Goal: Task Accomplishment & Management: Manage account settings

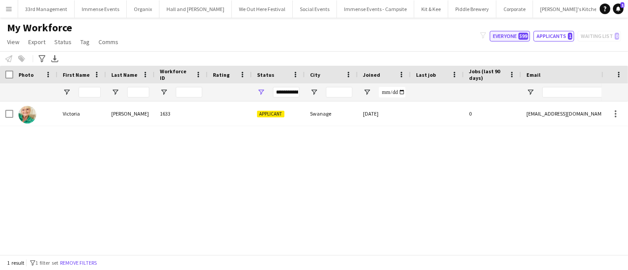
click at [524, 38] on span "599" at bounding box center [524, 36] width 10 height 7
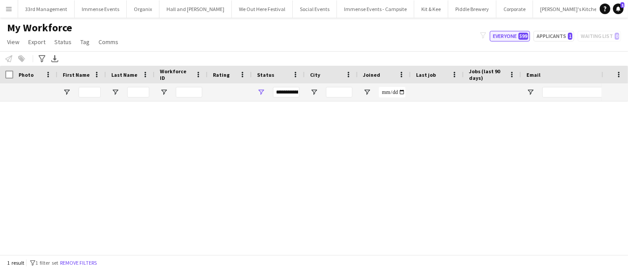
type input "**********"
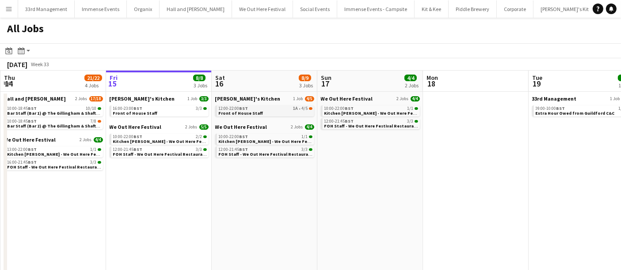
click at [247, 106] on span "BST" at bounding box center [243, 109] width 9 height 6
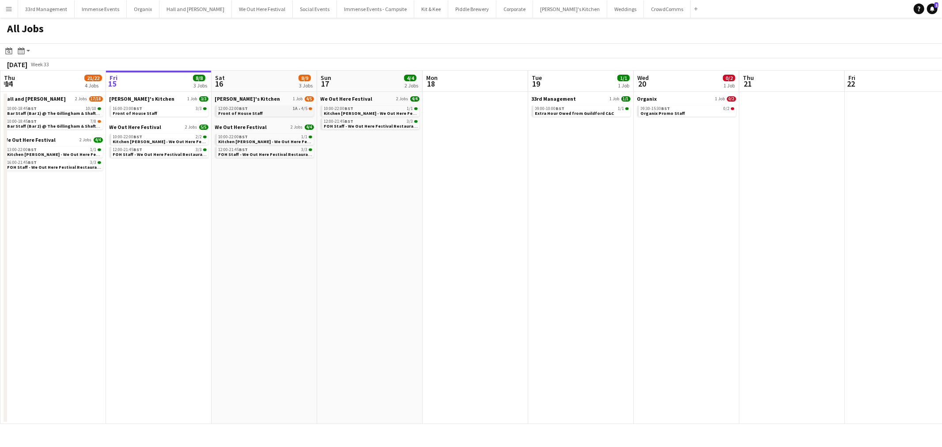
scroll to position [0, 211]
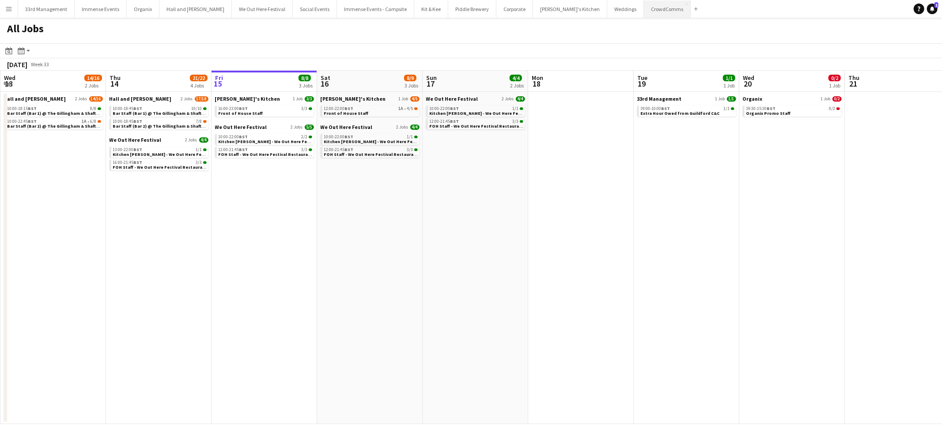
click at [628, 11] on button "CrowdComms Close" at bounding box center [667, 8] width 47 height 17
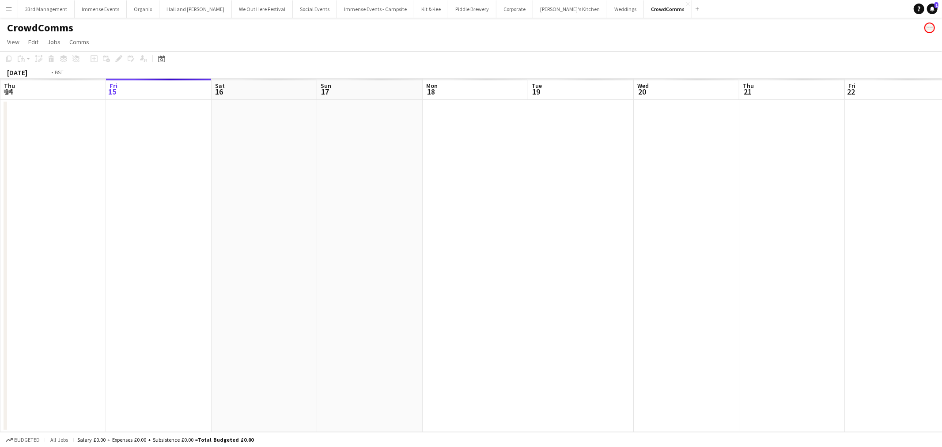
drag, startPoint x: 666, startPoint y: 88, endPoint x: 548, endPoint y: 225, distance: 180.5
click at [192, 270] on app-calendar-viewport "Tue 12 Wed 13 Thu 14 Fri 15 Sat 16 Sun 17 Mon 18 Tue 19 Wed 20 Thu 21 Fri 22 Sa…" at bounding box center [471, 255] width 942 height 353
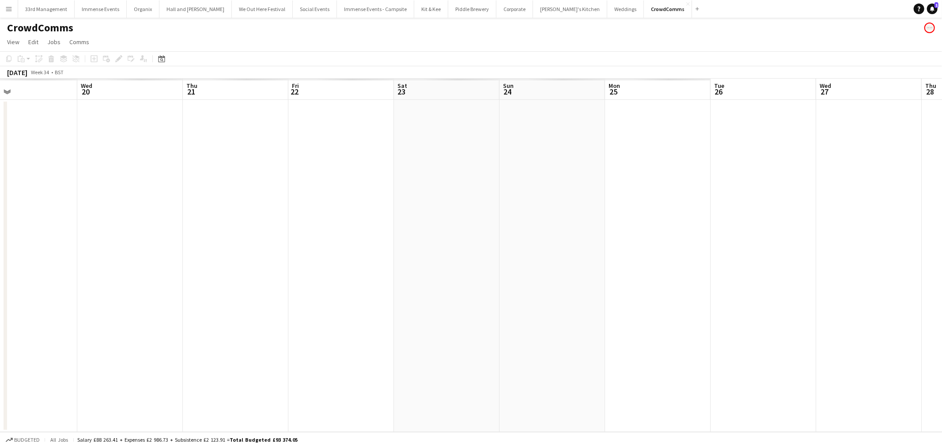
click at [224, 270] on app-calendar-viewport "Sun 17 Mon 18 Tue 19 Wed 20 Thu 21 Fri 22 Sat 23 Sun 24 Mon 25 Tue 26 Wed 27 Th…" at bounding box center [471, 255] width 942 height 353
drag, startPoint x: 498, startPoint y: 241, endPoint x: 637, endPoint y: 229, distance: 139.7
click at [232, 270] on app-calendar-viewport "Wed 20 Thu 21 Fri 22 Sat 23 Sun 24 Mon 25 Tue 26 Wed 27 Thu 28 Fri 29 Sat 30 Su…" at bounding box center [471, 255] width 942 height 353
drag, startPoint x: 637, startPoint y: 229, endPoint x: 250, endPoint y: 296, distance: 392.3
click at [243, 270] on app-calendar-viewport "Sat 23 Sun 24 Mon 25 Tue 26 Wed 27 Thu 28 Fri 29 Sat 30 Sun 31 Mon 1 Tue 2 Wed …" at bounding box center [471, 255] width 942 height 353
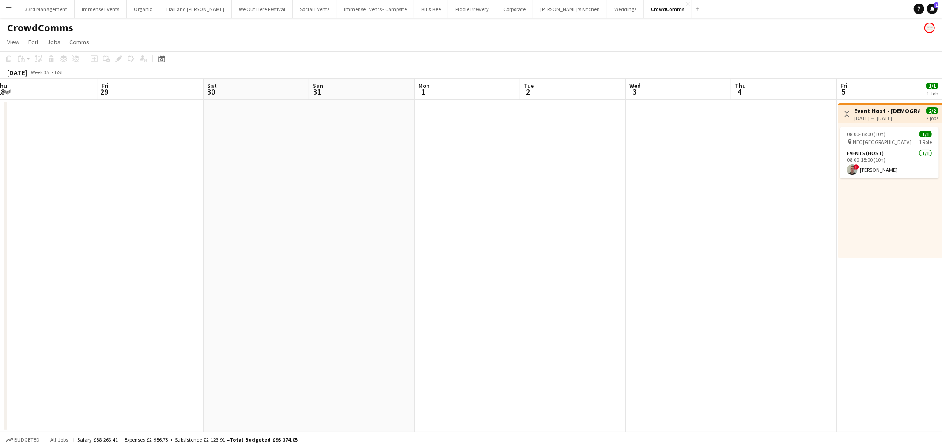
drag, startPoint x: 613, startPoint y: 247, endPoint x: 486, endPoint y: 258, distance: 127.3
click at [327, 270] on app-calendar-viewport "Tue 26 Wed 27 Thu 28 Fri 29 Sat 30 Sun 31 Mon 1 Tue 2 Wed 3 Thu 4 Fri 5 1/1 1 J…" at bounding box center [471, 255] width 942 height 353
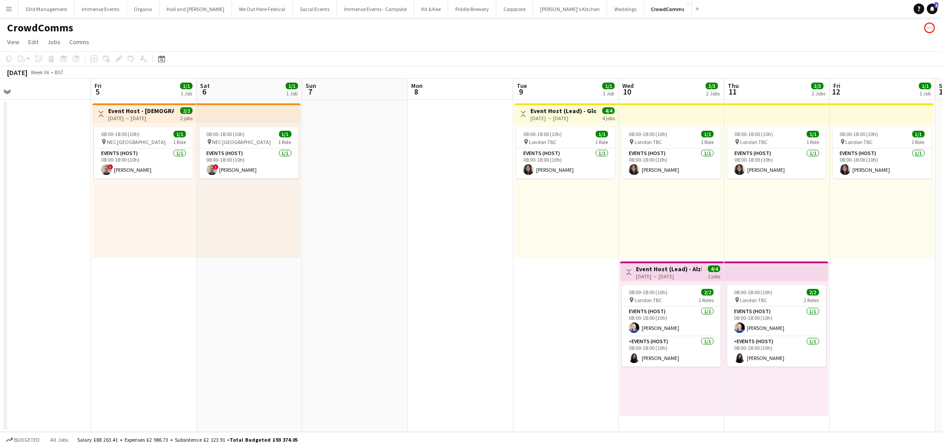
drag, startPoint x: 397, startPoint y: 269, endPoint x: 333, endPoint y: 269, distance: 64.1
click at [299, 270] on app-calendar-viewport "Mon 1 Tue 2 Wed 3 Thu 4 Fri 5 1/1 1 Job Sat 6 1/1 1 Job Sun 7 Mon 8 Tue 9 1/1 1…" at bounding box center [471, 255] width 942 height 353
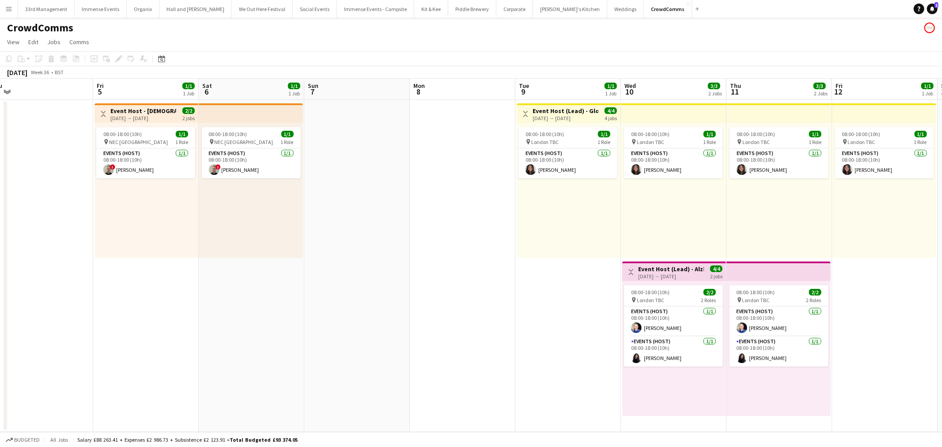
drag, startPoint x: 537, startPoint y: 241, endPoint x: 327, endPoint y: 266, distance: 210.9
click at [328, 268] on app-calendar-viewport "Mon 1 Tue 2 Wed 3 Thu 4 Fri 5 1/1 1 Job Sat 6 1/1 1 Job Sun 7 Mon 8 Tue 9 1/1 1…" at bounding box center [471, 255] width 942 height 353
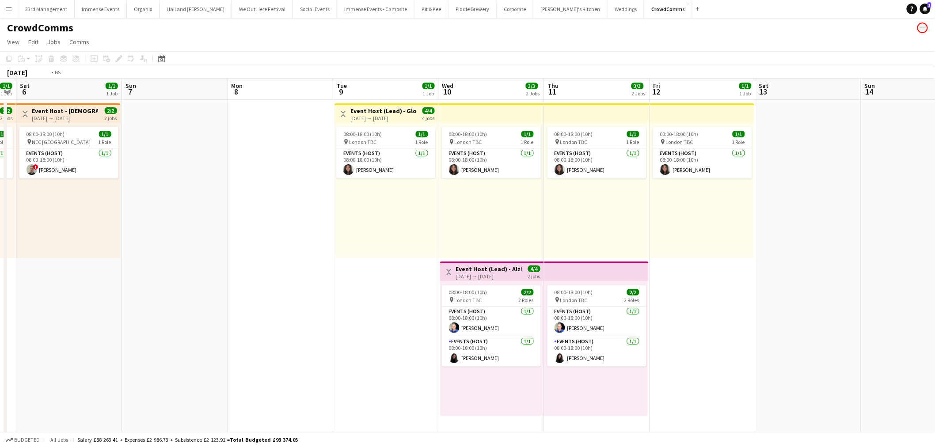
drag, startPoint x: 769, startPoint y: 250, endPoint x: 270, endPoint y: 300, distance: 500.7
click at [270, 270] on app-calendar-viewport "Wed 3 Thu 4 Fri 5 1/1 1 Job Sat 6 1/1 1 Job Sun 7 Mon 8 Tue 9 1/1 1 Job Wed 10 …" at bounding box center [467, 407] width 935 height 657
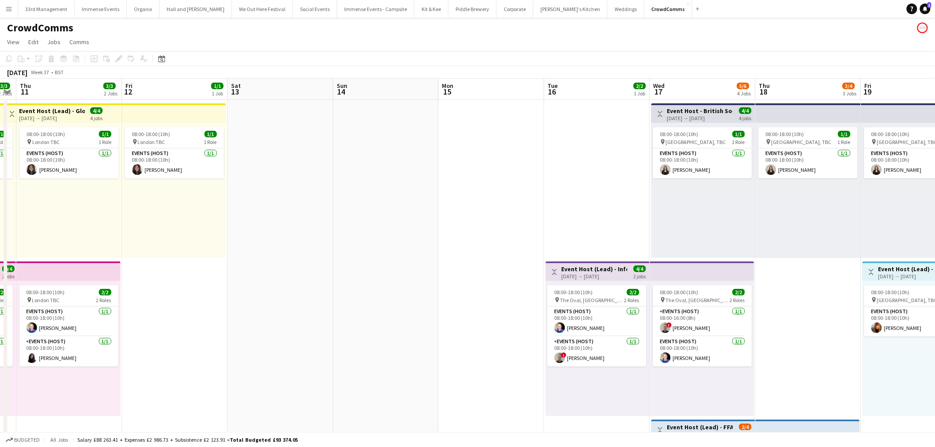
scroll to position [0, 285]
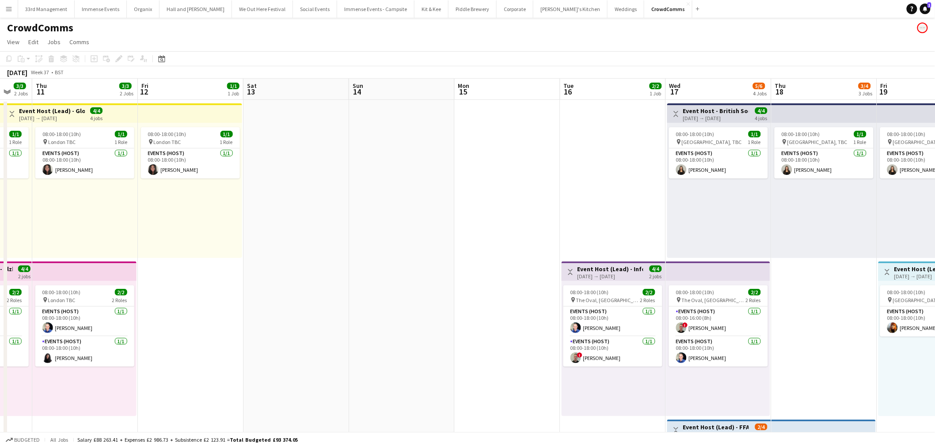
drag, startPoint x: 170, startPoint y: 256, endPoint x: 110, endPoint y: 262, distance: 59.5
click at [111, 262] on app-calendar-viewport "Mon 8 Tue 9 1/1 1 Job Wed 10 3/3 2 Jobs Thu 11 3/3 2 Jobs Fri 12 1/1 1 Job Sat …" at bounding box center [467, 407] width 935 height 657
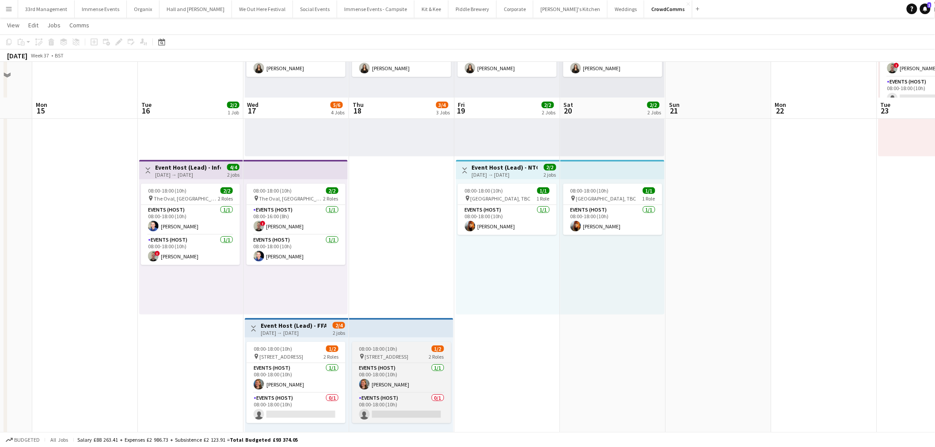
scroll to position [147, 0]
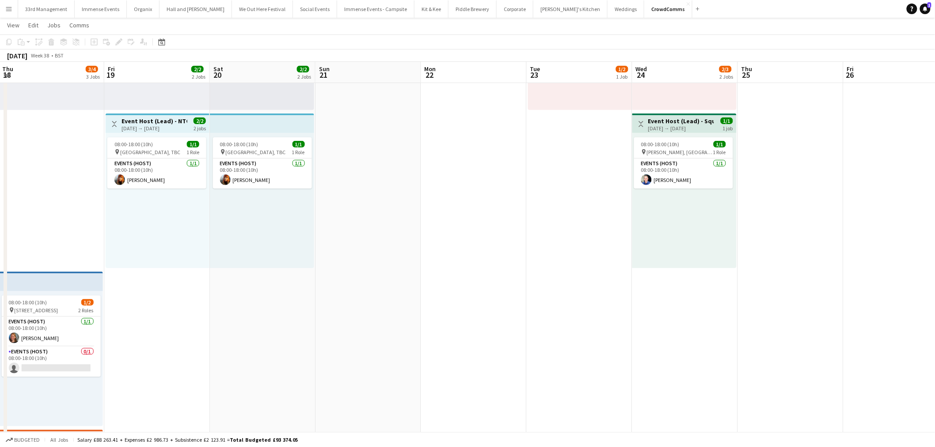
drag, startPoint x: 685, startPoint y: 298, endPoint x: 736, endPoint y: 250, distance: 69.4
click at [392, 270] on app-calendar-viewport "Mon 15 Tue 16 2/2 1 Job Wed 17 5/6 4 Jobs Thu 18 3/4 3 Jobs Fri 19 2/2 2 Jobs S…" at bounding box center [467, 237] width 935 height 701
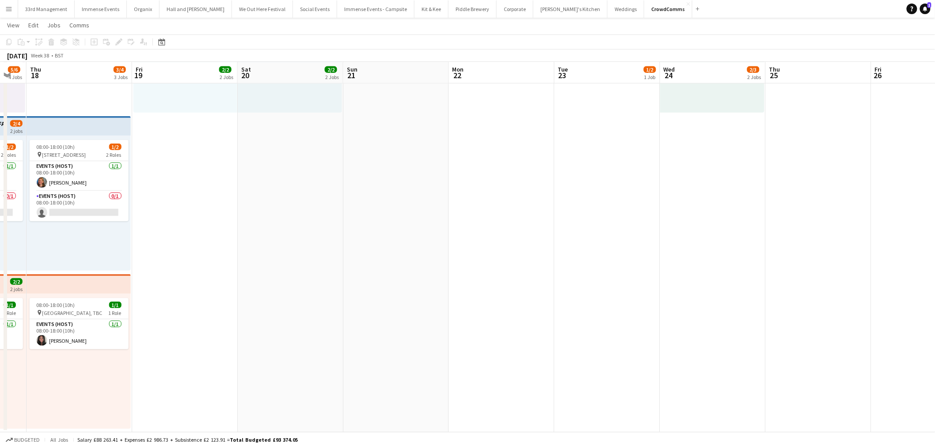
scroll to position [0, 258]
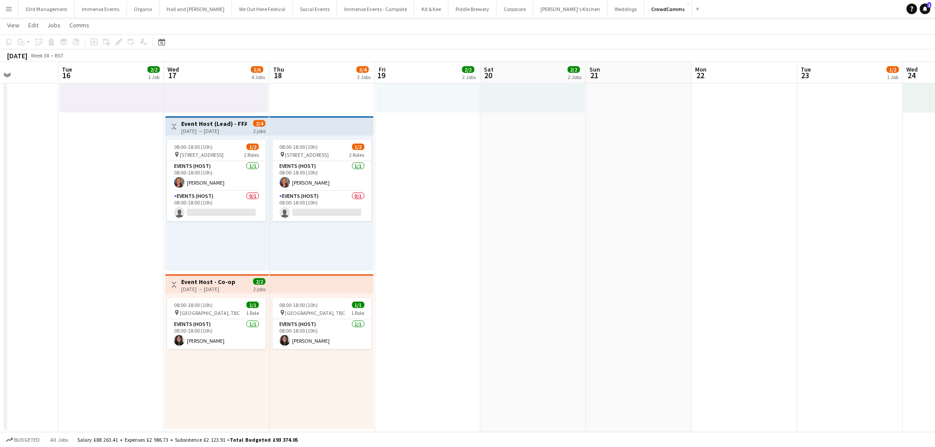
drag, startPoint x: 489, startPoint y: 259, endPoint x: 553, endPoint y: 235, distance: 68.9
click at [553, 235] on app-calendar-viewport "Sat 13 Sun 14 Mon 15 Tue 16 2/2 1 Job Wed 17 5/6 4 Jobs Thu 18 3/4 3 Jobs Fri 1…" at bounding box center [467, 82] width 935 height 701
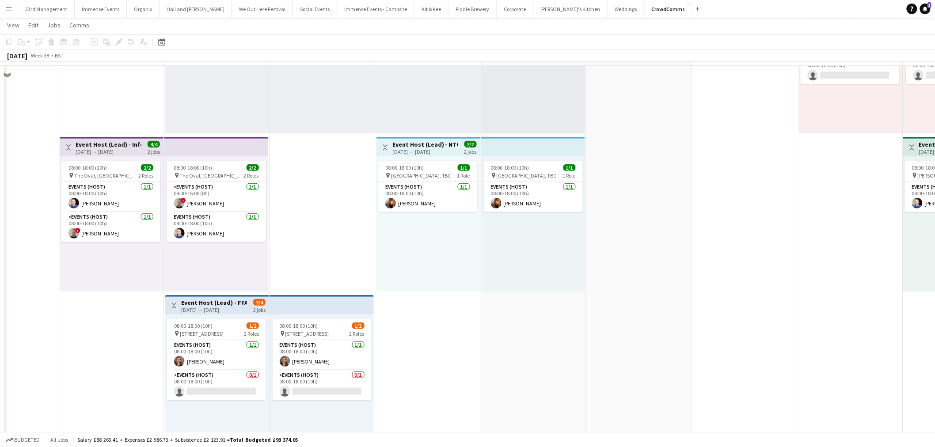
scroll to position [106, 0]
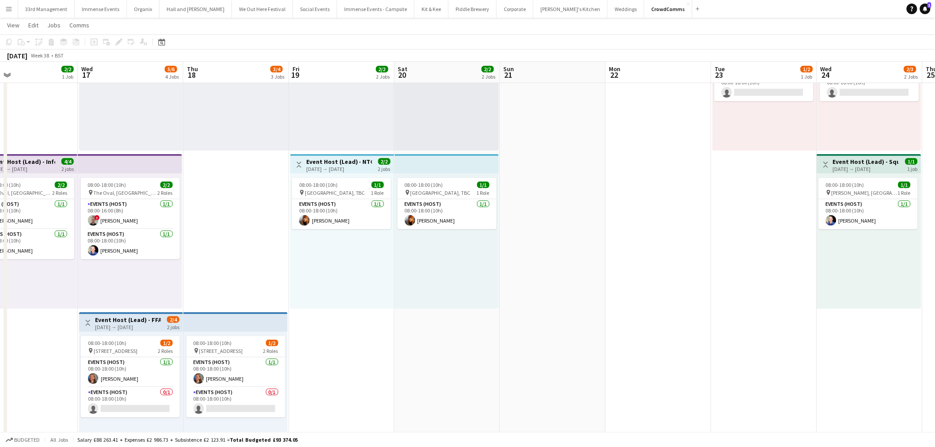
drag, startPoint x: 648, startPoint y: 210, endPoint x: 350, endPoint y: 226, distance: 298.2
click at [350, 226] on app-calendar-viewport "Sat 13 Sun 14 Mon 15 Tue 16 2/2 1 Job Wed 17 5/6 4 Jobs Thu 18 3/4 3 Jobs Fri 1…" at bounding box center [467, 278] width 935 height 701
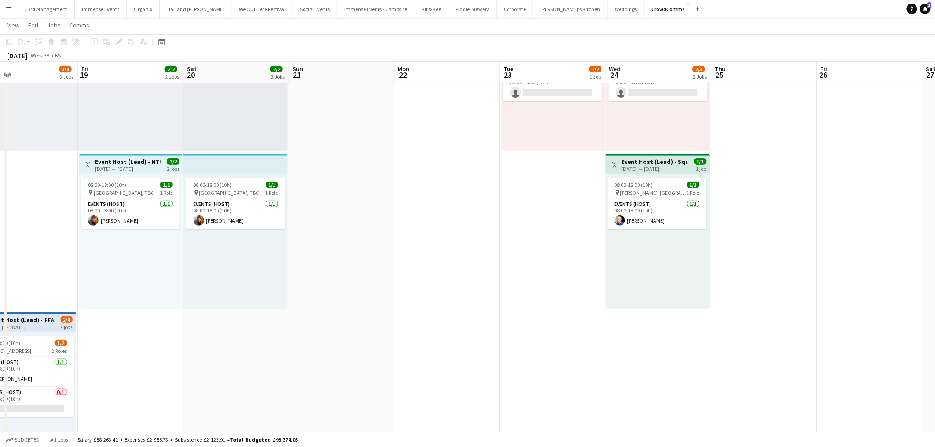
scroll to position [0, 337]
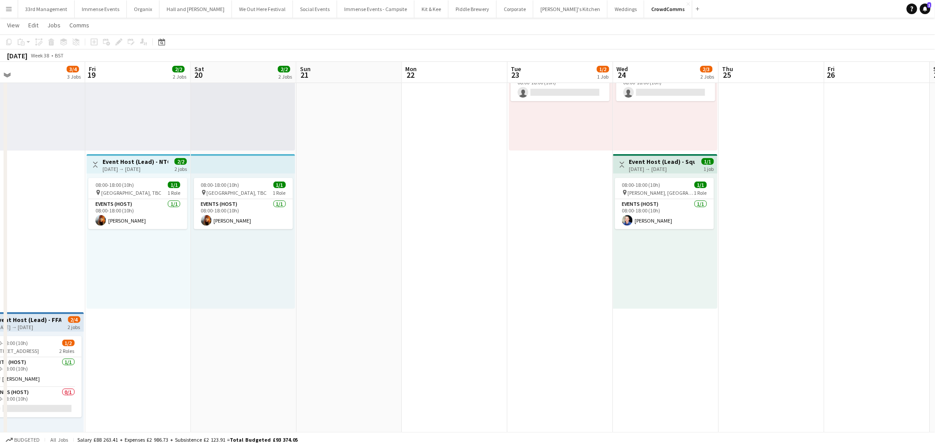
drag, startPoint x: 519, startPoint y: 220, endPoint x: 421, endPoint y: 238, distance: 99.7
click at [421, 238] on app-calendar-viewport "Mon 15 Tue 16 2/2 1 Job Wed 17 5/6 4 Jobs Thu 18 3/4 3 Jobs Fri 19 2/2 2 Jobs S…" at bounding box center [467, 278] width 935 height 701
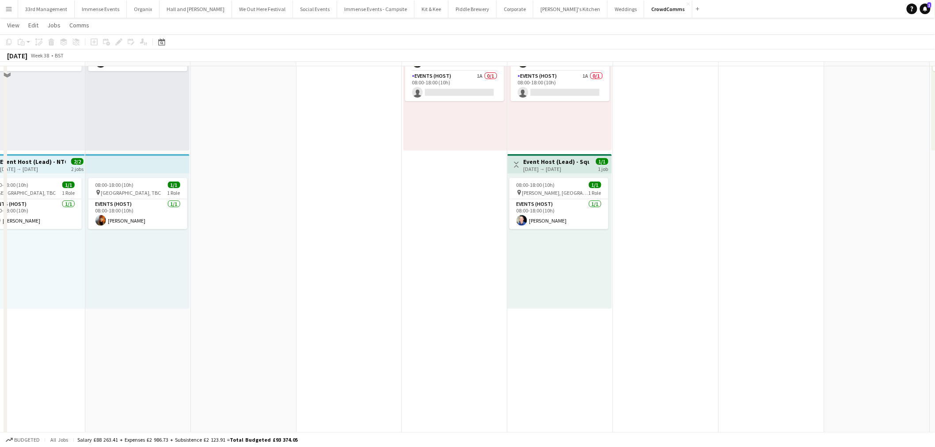
scroll to position [0, 0]
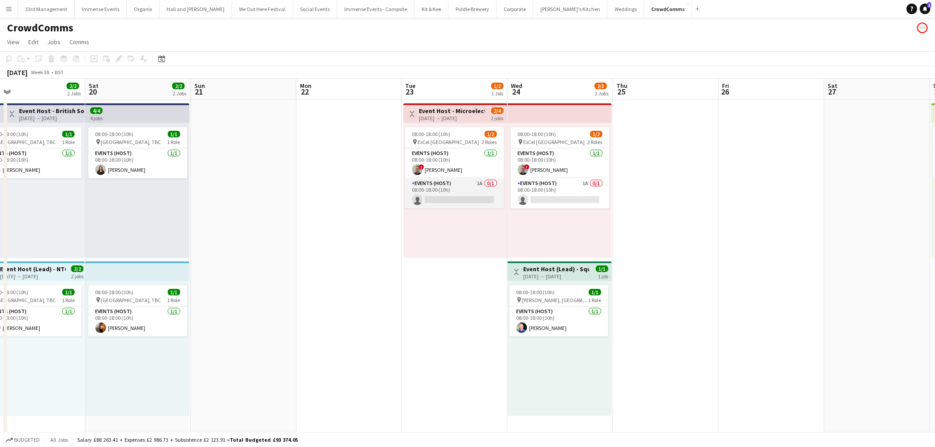
click at [445, 192] on app-card-role "Events (Host) 1A 0/1 08:00-18:00 (10h) single-neutral-actions" at bounding box center [454, 193] width 99 height 30
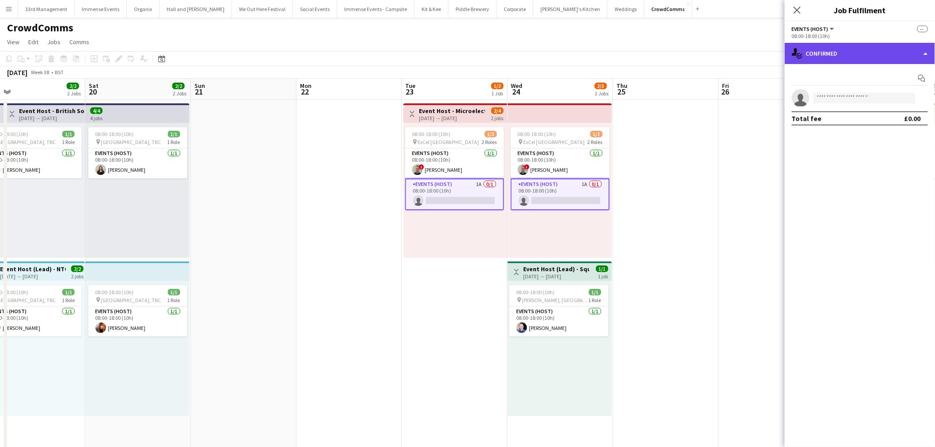
click at [628, 59] on div "single-neutral-actions-check-2 Confirmed" at bounding box center [860, 53] width 150 height 21
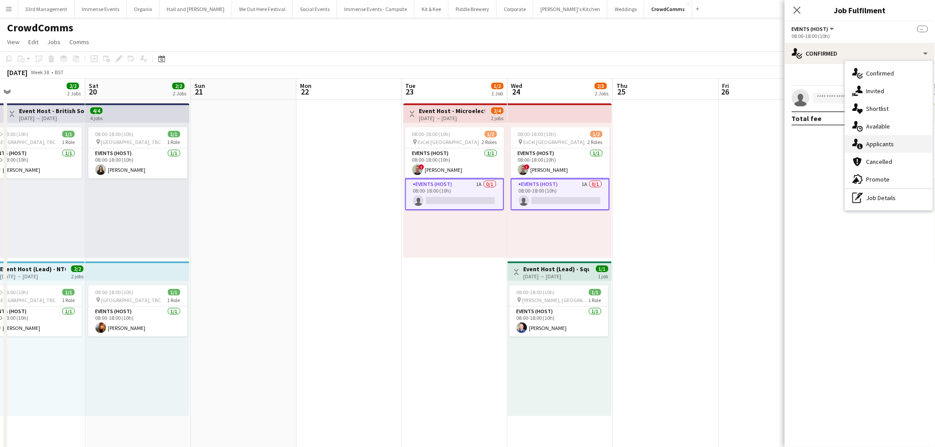
click at [628, 147] on div "single-neutral-actions-information Applicants" at bounding box center [888, 144] width 87 height 18
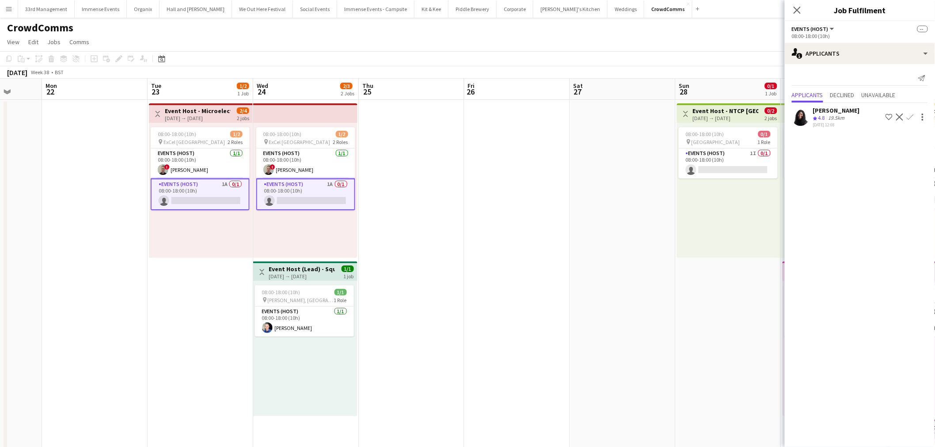
drag, startPoint x: 148, startPoint y: 332, endPoint x: 176, endPoint y: 323, distance: 29.8
click at [147, 270] on app-calendar-viewport "Fri 19 2/2 2 Jobs Sat 20 2/2 2 Jobs Sun 21 Mon 22 Tue 23 1/2 1 Job Wed 24 2/3 2…" at bounding box center [467, 407] width 935 height 657
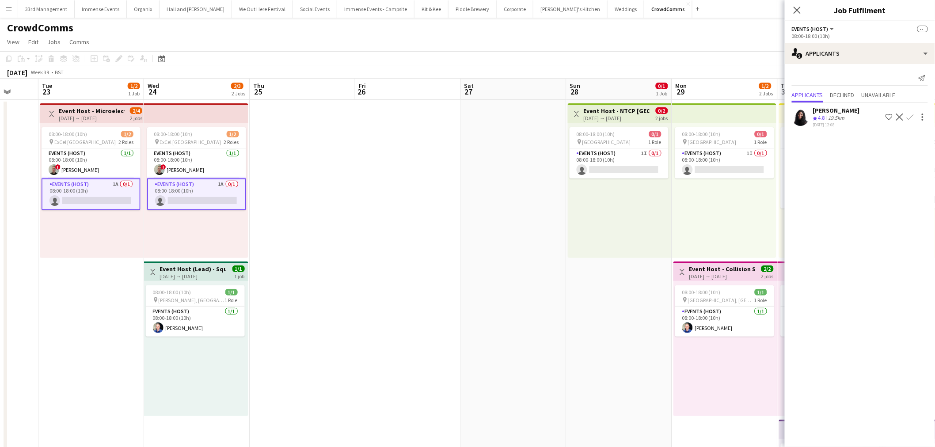
drag, startPoint x: 501, startPoint y: 295, endPoint x: 285, endPoint y: 316, distance: 216.1
click at [286, 270] on app-calendar-viewport "Sat 20 2/2 2 Jobs Sun 21 Mon 22 Tue 23 1/2 1 Job Wed 24 2/3 2 Jobs Thu 25 Fri 2…" at bounding box center [467, 407] width 935 height 657
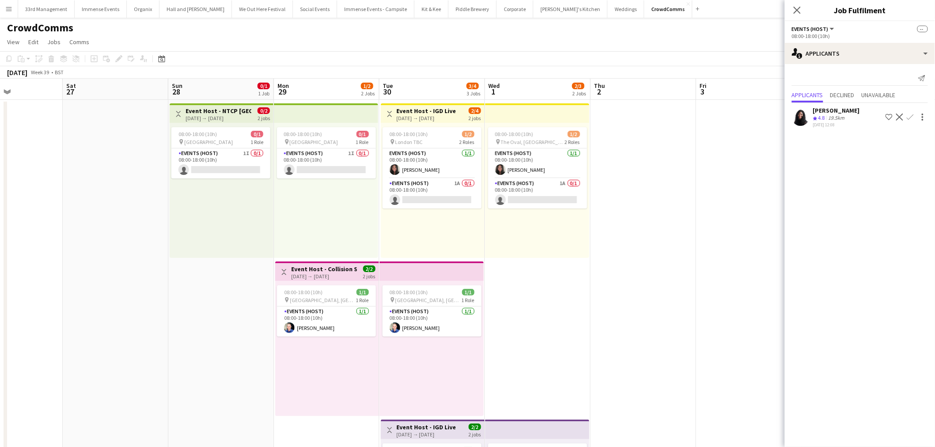
scroll to position [0, 295]
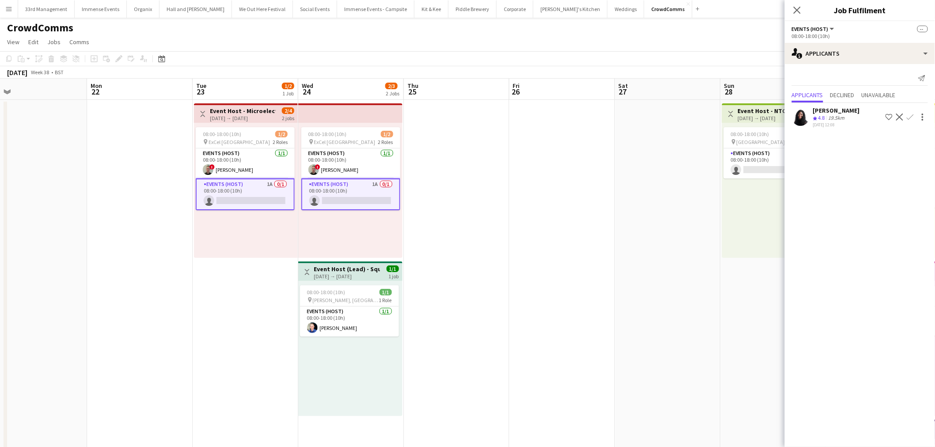
drag, startPoint x: 463, startPoint y: 262, endPoint x: 729, endPoint y: 253, distance: 267.0
click at [628, 253] on app-calendar-viewport "Fri 19 2/2 2 Jobs Sat 20 2/2 2 Jobs Sun 21 Mon 22 Tue 23 1/2 1 Job Wed 24 2/3 2…" at bounding box center [467, 407] width 935 height 657
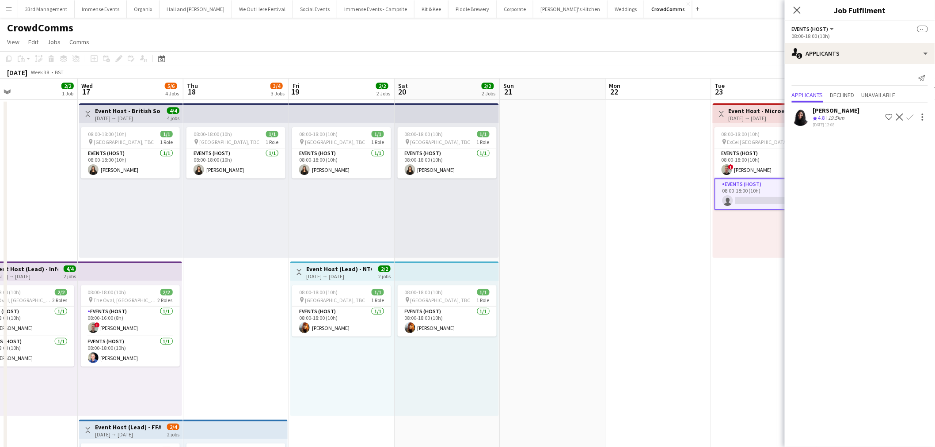
drag, startPoint x: 126, startPoint y: 269, endPoint x: 665, endPoint y: 250, distance: 539.3
click at [628, 250] on app-calendar-viewport "Sun 14 Mon 15 Tue 16 2/2 1 Job Wed 17 5/6 4 Jobs Thu 18 3/4 3 Jobs Fri 19 2/2 2…" at bounding box center [467, 407] width 935 height 657
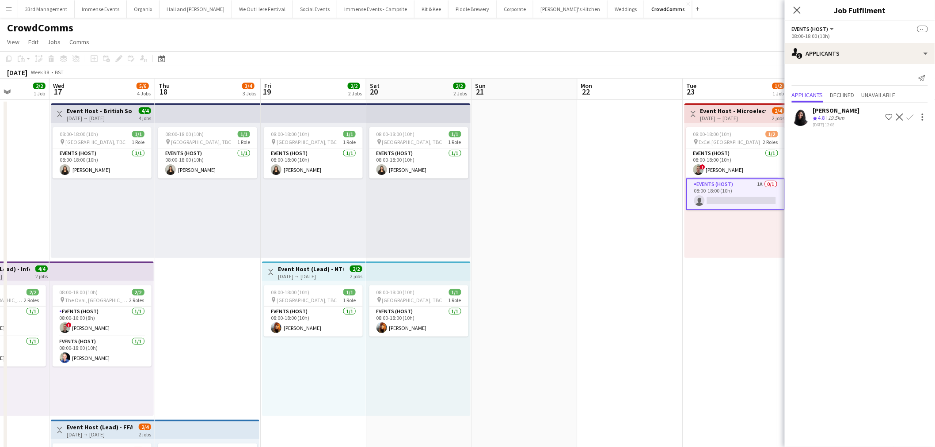
click at [246, 229] on app-calendar-viewport "Sun 14 Mon 15 Tue 16 2/2 1 Job Wed 17 5/6 4 Jobs Thu 18 3/4 3 Jobs Fri 19 2/2 2…" at bounding box center [467, 407] width 935 height 657
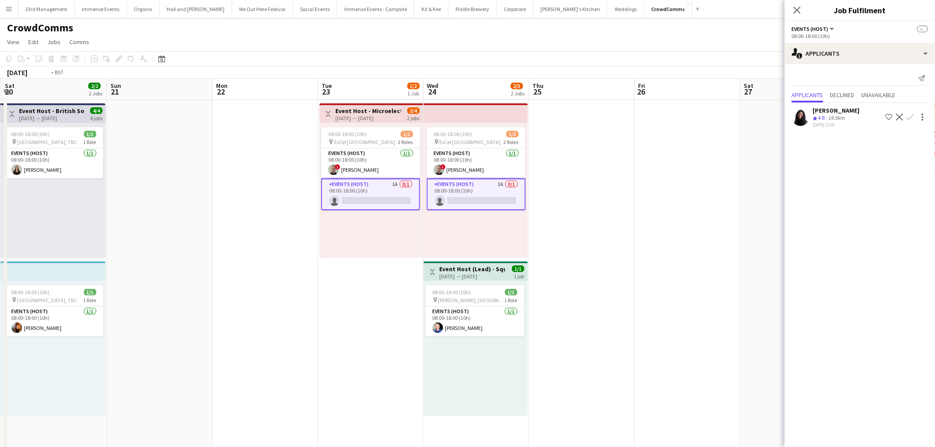
drag, startPoint x: 489, startPoint y: 217, endPoint x: 217, endPoint y: 226, distance: 271.8
click at [217, 226] on app-calendar-viewport "Wed 17 5/6 4 Jobs Thu 18 3/4 3 Jobs Fri 19 2/2 2 Jobs Sat 20 2/2 2 Jobs Sun 21 …" at bounding box center [467, 407] width 935 height 657
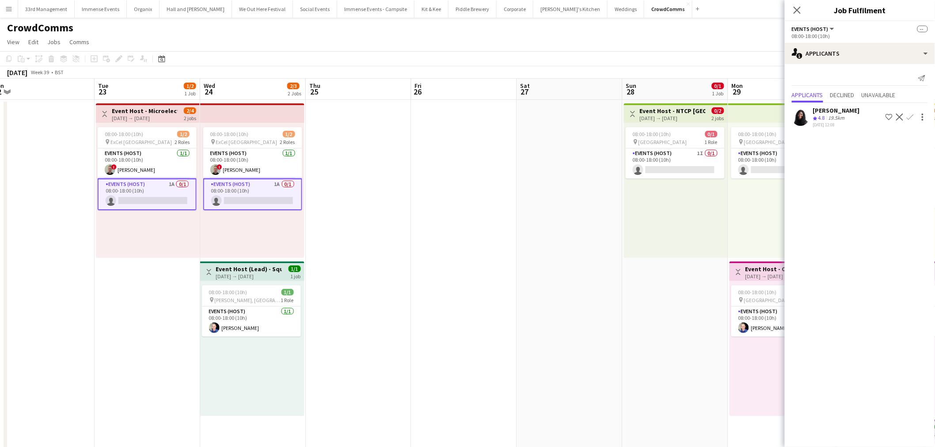
scroll to position [0, 280]
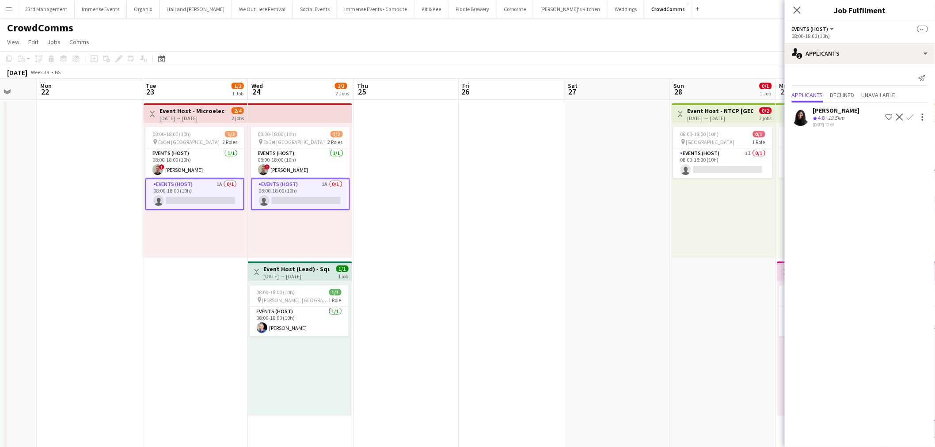
drag, startPoint x: 523, startPoint y: 224, endPoint x: 270, endPoint y: 244, distance: 253.5
click at [270, 244] on app-calendar-viewport "Fri 19 2/2 2 Jobs Sat 20 2/2 2 Jobs Sun 21 Mon 22 Tue 23 1/2 1 Job Wed 24 2/3 2…" at bounding box center [467, 407] width 935 height 657
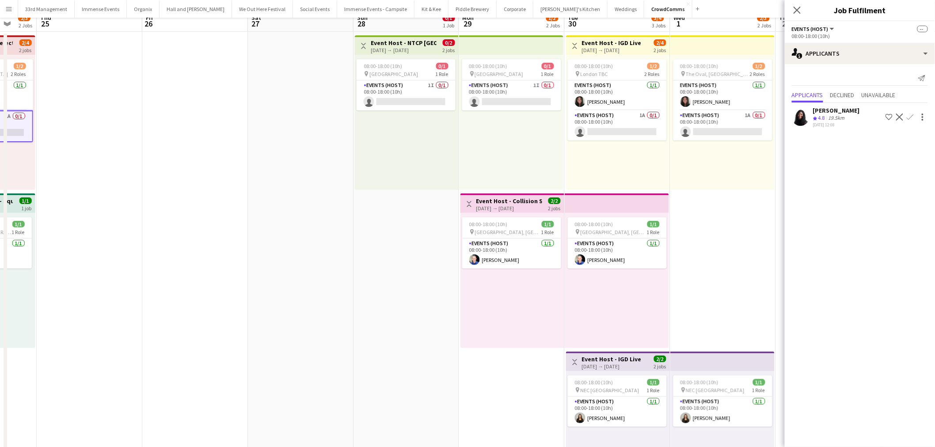
scroll to position [147, 0]
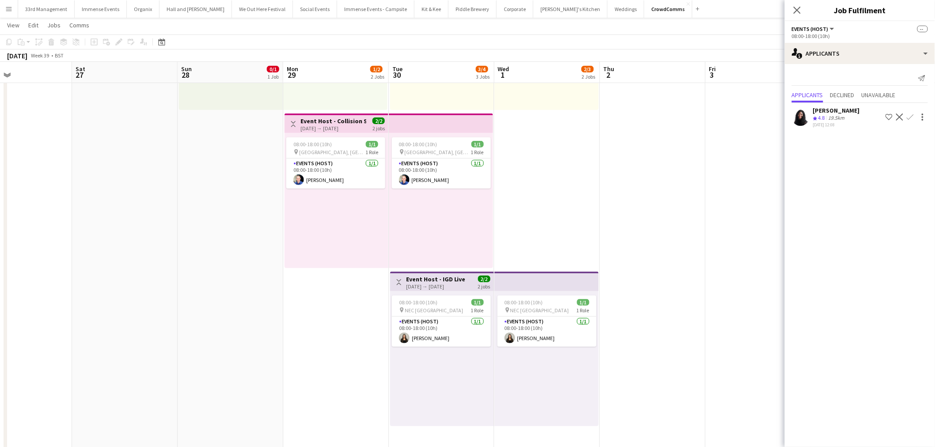
drag, startPoint x: 356, startPoint y: 254, endPoint x: 350, endPoint y: 253, distance: 6.2
click at [350, 254] on app-calendar-viewport "Wed 24 2/3 2 Jobs Thu 25 Fri 26 Sat 27 Sun 28 0/1 1 Job Mon 29 1/2 2 Jobs Tue 3…" at bounding box center [467, 237] width 935 height 701
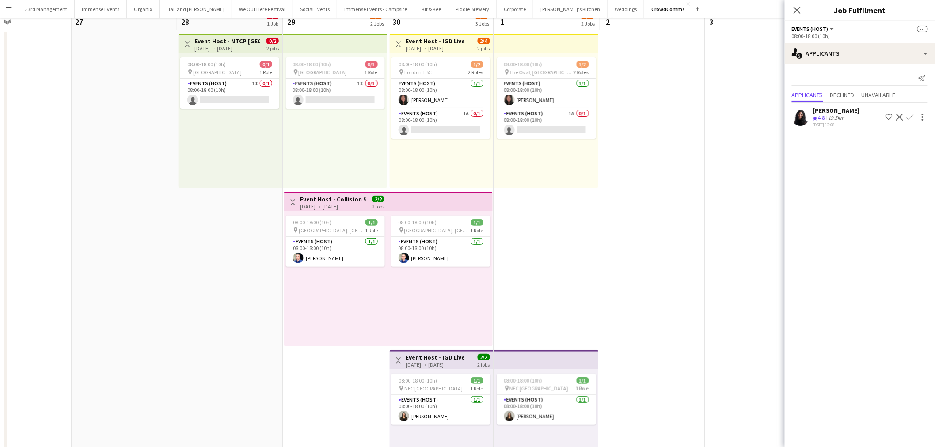
scroll to position [0, 0]
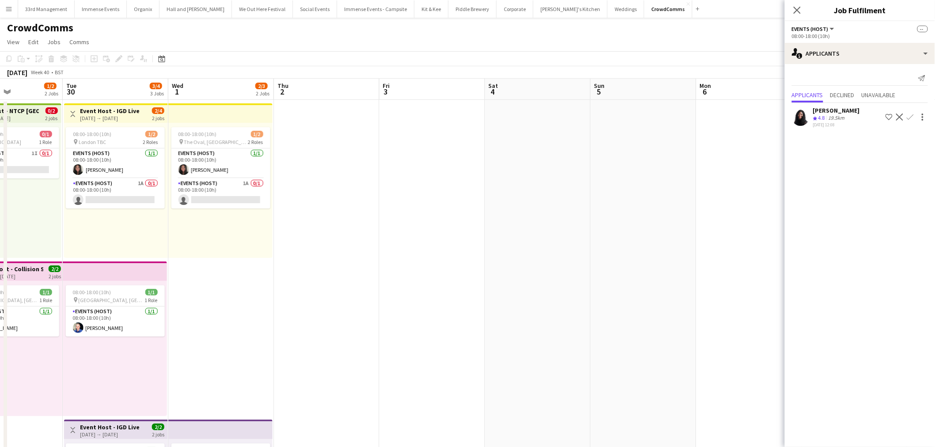
drag, startPoint x: 597, startPoint y: 217, endPoint x: 273, endPoint y: 286, distance: 331.5
click at [273, 270] on app-calendar-viewport "Fri 26 Sat 27 Sun 28 0/1 1 Job Mon 29 1/2 2 Jobs Tue 30 3/4 3 Jobs Wed 1 2/3 2 …" at bounding box center [467, 407] width 935 height 657
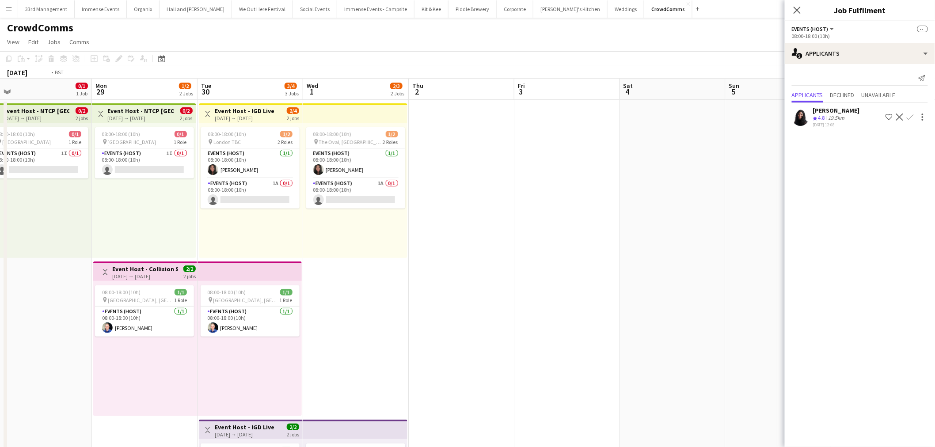
scroll to position [0, 273]
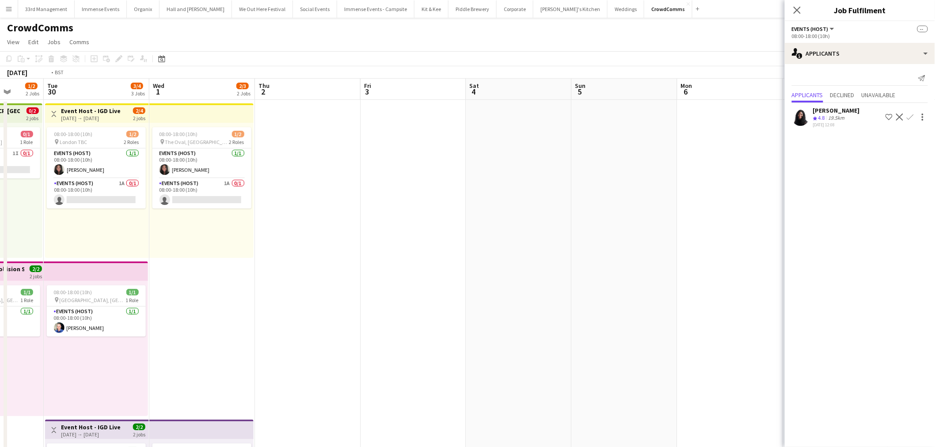
drag, startPoint x: 426, startPoint y: 288, endPoint x: 774, endPoint y: 253, distance: 349.5
click at [628, 253] on app-calendar-viewport "Sat 27 Sun 28 0/1 1 Job Mon 29 1/2 2 Jobs Tue 30 3/4 3 Jobs Wed 1 2/3 2 Jobs Th…" at bounding box center [467, 407] width 935 height 657
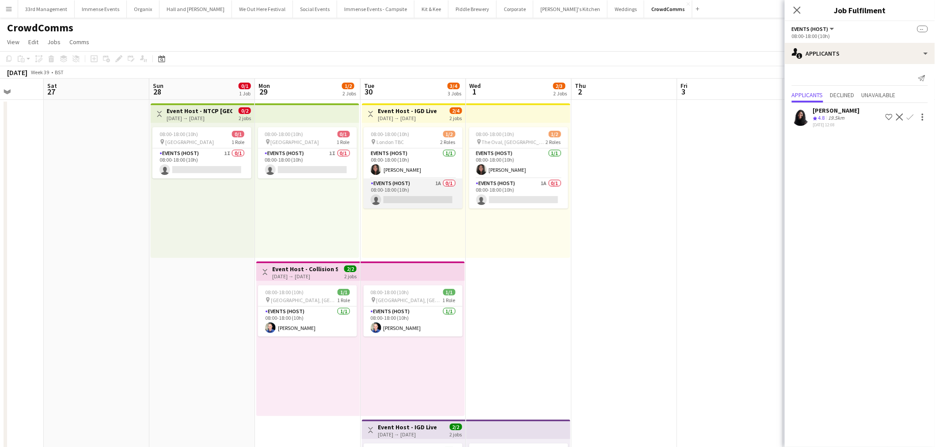
click at [434, 192] on app-card-role "Events (Host) 1A 0/1 08:00-18:00 (10h) single-neutral-actions" at bounding box center [413, 193] width 99 height 30
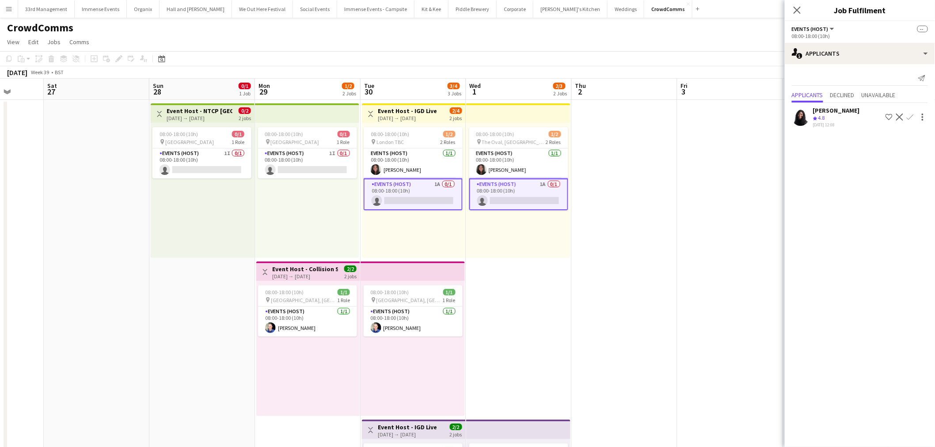
click at [628, 119] on app-icon "Confirm" at bounding box center [910, 117] width 7 height 7
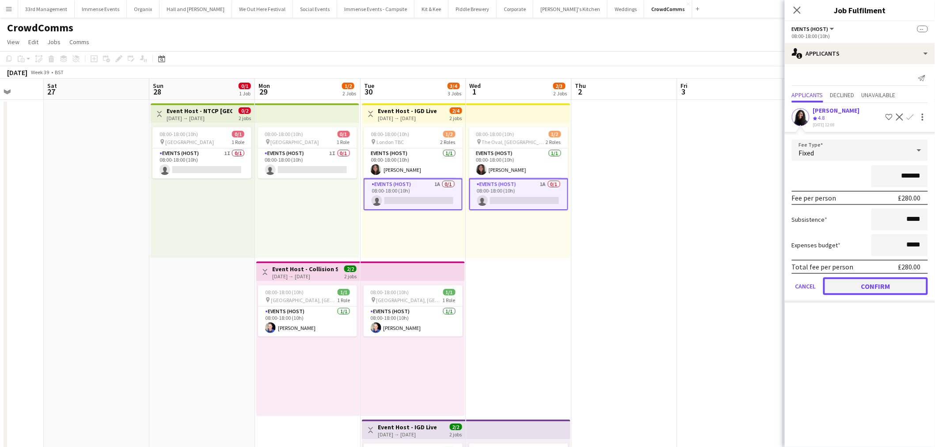
click at [628, 270] on button "Confirm" at bounding box center [875, 286] width 105 height 18
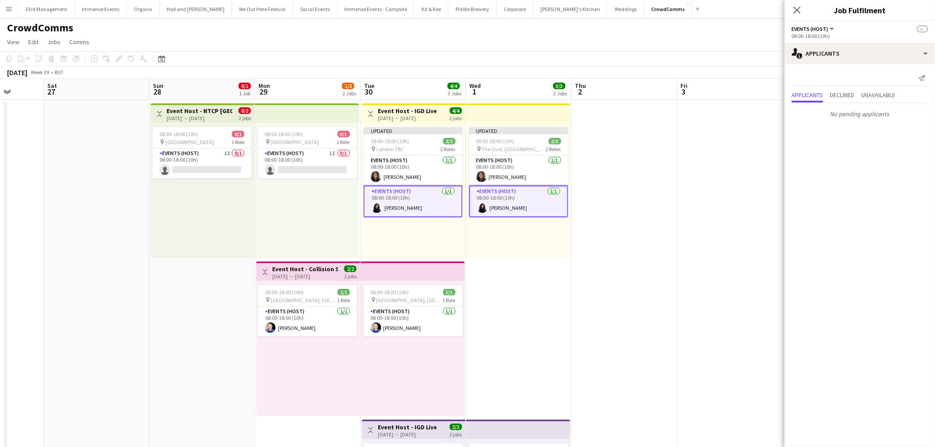
click at [628, 230] on app-date-cell at bounding box center [730, 418] width 106 height 636
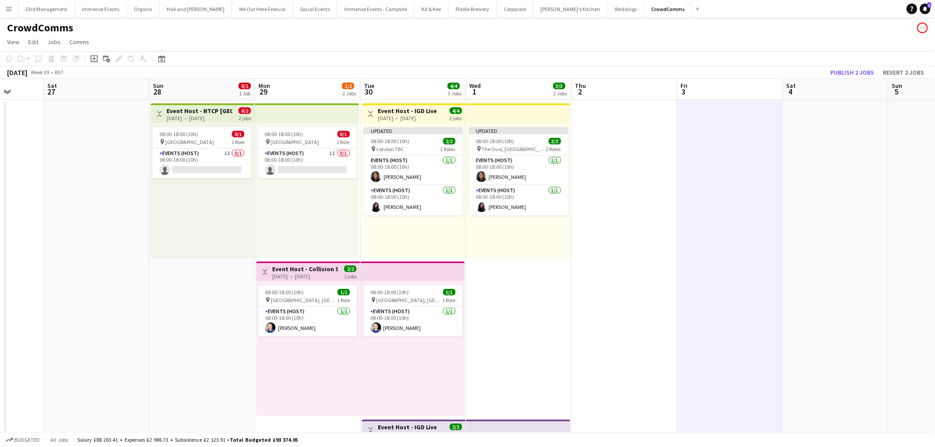
click at [628, 78] on div "September 2025 Week 39 • BST Publish 2 jobs Revert 2 jobs" at bounding box center [467, 72] width 935 height 12
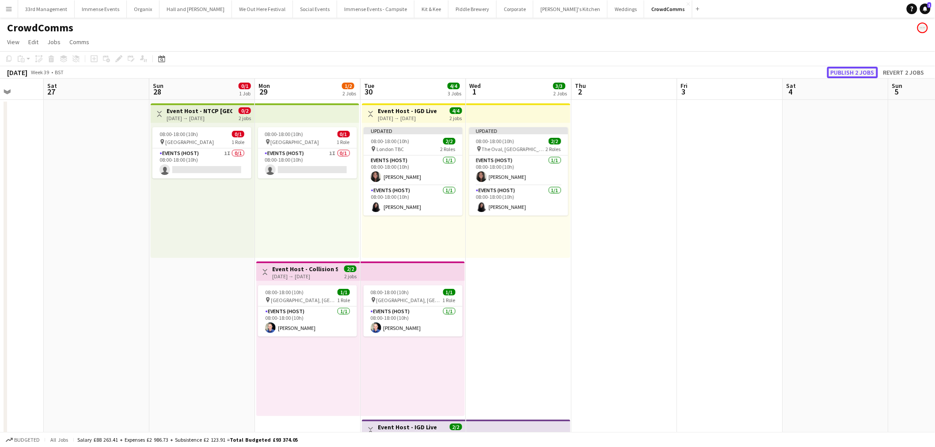
click at [628, 72] on button "Publish 2 jobs" at bounding box center [852, 72] width 51 height 11
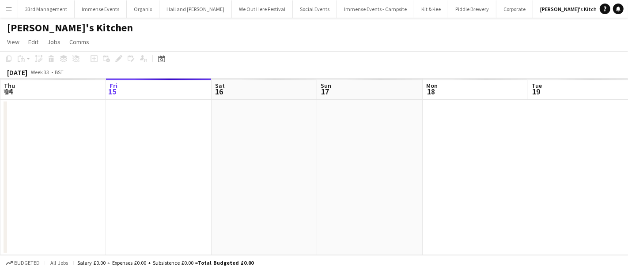
scroll to position [0, 303]
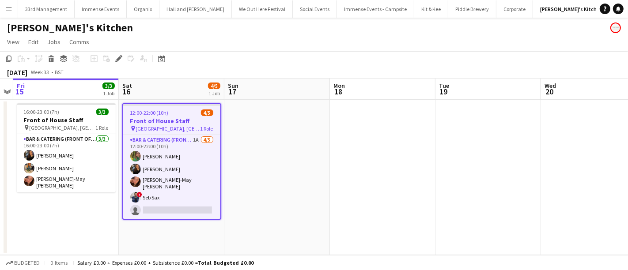
click at [174, 124] on h3 "Front of House Staff" at bounding box center [171, 121] width 97 height 8
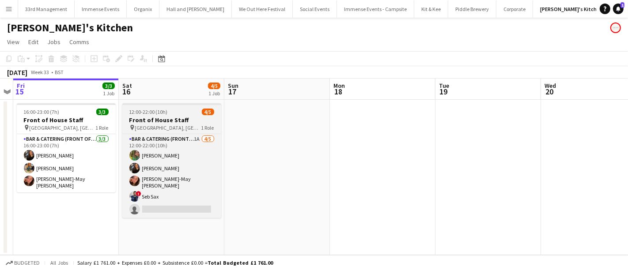
click at [170, 124] on div "pin [GEOGRAPHIC_DATA], [GEOGRAPHIC_DATA] 1 Role" at bounding box center [171, 127] width 99 height 7
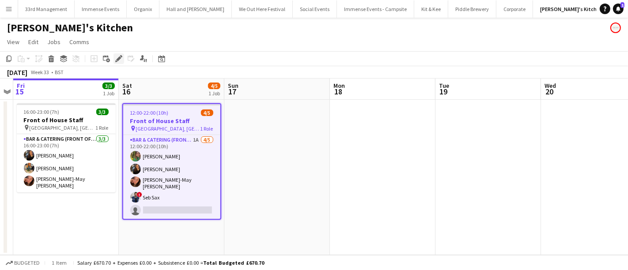
click at [116, 63] on div "Edit" at bounding box center [119, 58] width 11 height 11
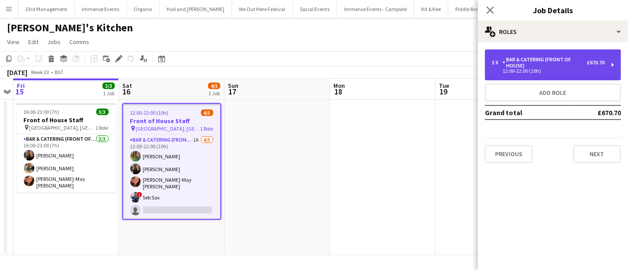
click at [509, 68] on div "Bar & Catering (Front of House)" at bounding box center [545, 63] width 84 height 12
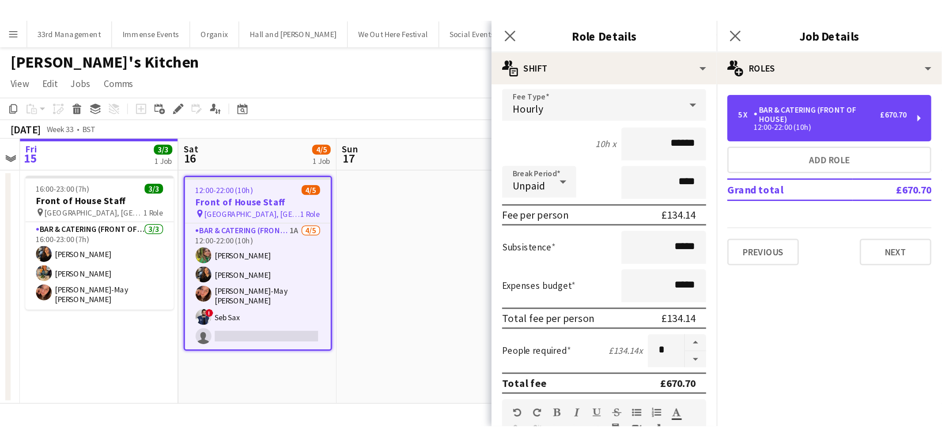
scroll to position [98, 0]
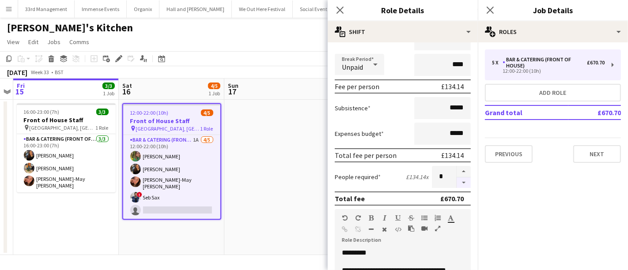
click at [457, 186] on button "button" at bounding box center [464, 183] width 14 height 11
type input "*"
click at [258, 159] on app-date-cell at bounding box center [277, 178] width 106 height 156
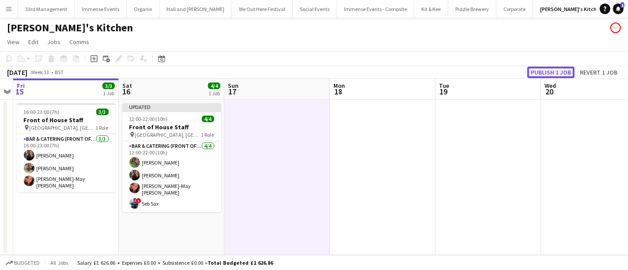
click at [547, 72] on button "Publish 1 job" at bounding box center [550, 72] width 47 height 11
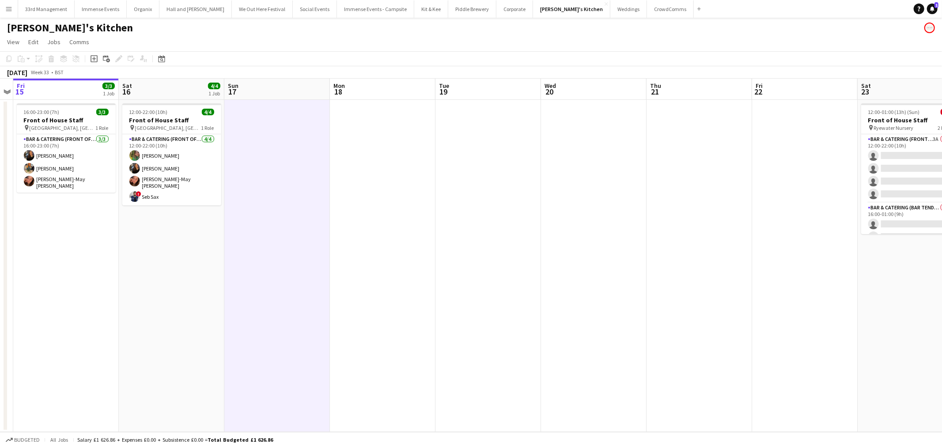
scroll to position [0, 276]
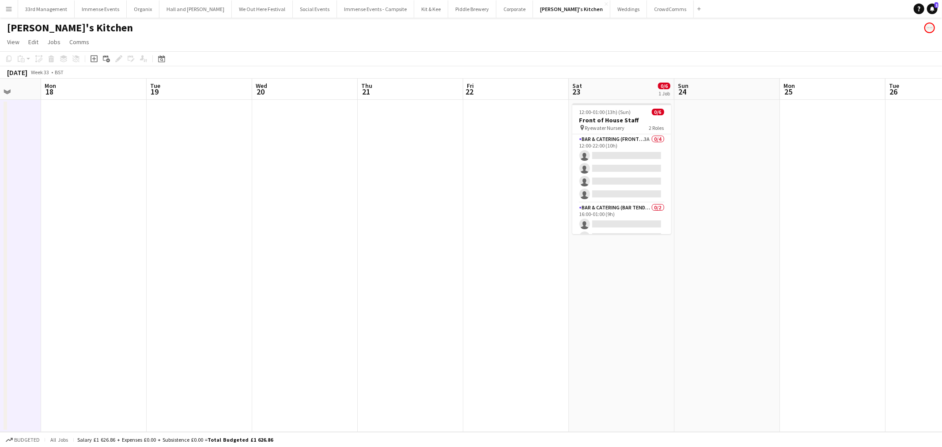
click at [570, 270] on app-calendar-viewport "Fri 15 3/3 1 Job Sat 16 4/4 1 Job Sun 17 Mon 18 Tue 19 Wed 20 Thu 21 Fri 22 Sat…" at bounding box center [471, 255] width 942 height 353
drag, startPoint x: 307, startPoint y: 379, endPoint x: 486, endPoint y: 326, distance: 186.6
click at [338, 270] on app-calendar-viewport "Fri 15 3/3 1 Job Sat 16 4/4 1 Job Sun 17 Mon 18 Tue 19 Wed 20 Thu 21 Fri 22 Sat…" at bounding box center [471, 255] width 942 height 353
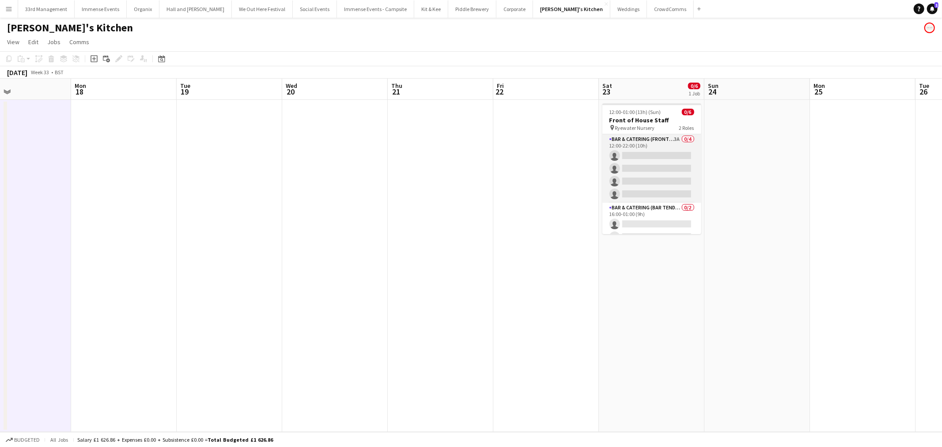
click at [626, 169] on app-card-role "Bar & Catering (Front of House) 3A 0/4 12:00-22:00 (10h) single-neutral-actions…" at bounding box center [652, 168] width 99 height 68
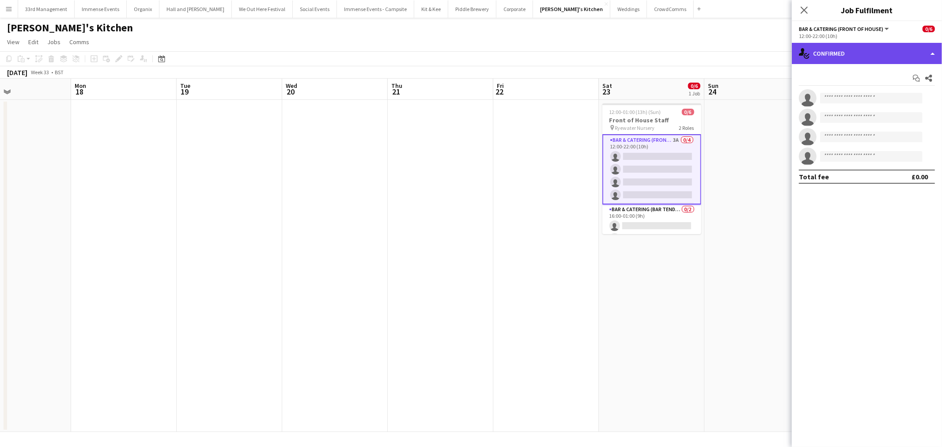
click at [628, 43] on div "single-neutral-actions-check-2 Confirmed" at bounding box center [867, 53] width 150 height 21
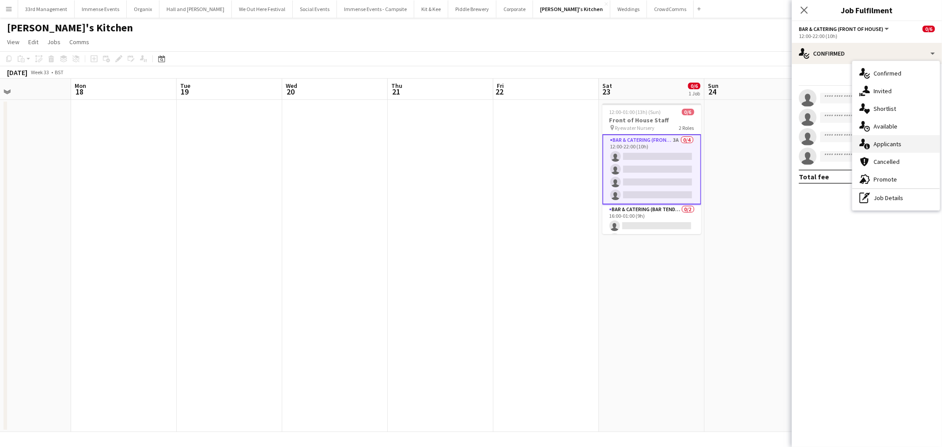
click at [628, 137] on div "single-neutral-actions-information Applicants" at bounding box center [896, 144] width 87 height 18
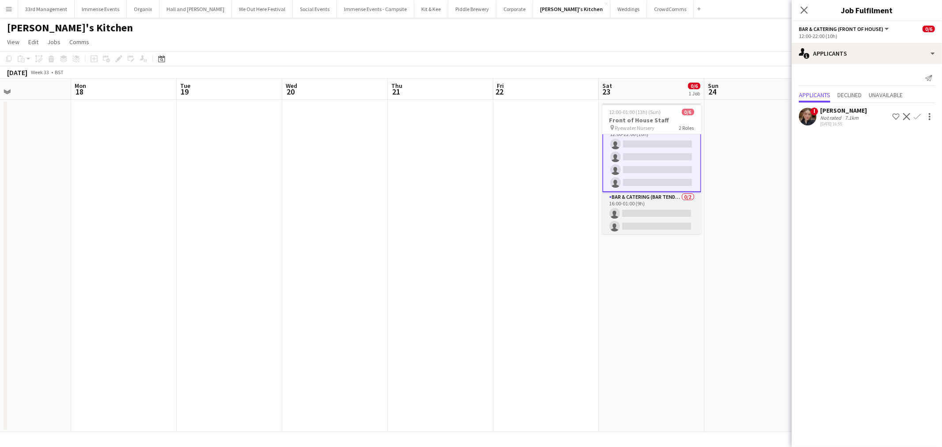
click at [628, 205] on app-card-role "Bar & Catering (Bar Tender) 0/2 16:00-01:00 (9h) single-neutral-actions single-…" at bounding box center [652, 213] width 99 height 43
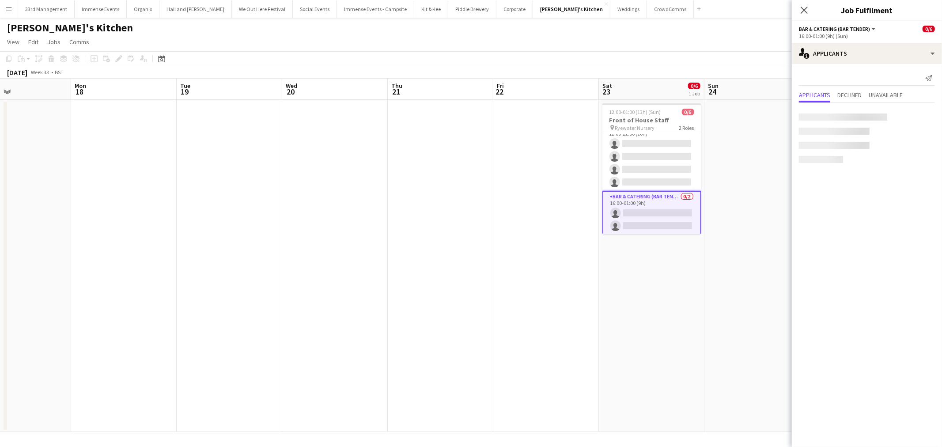
click at [434, 195] on app-date-cell at bounding box center [441, 266] width 106 height 332
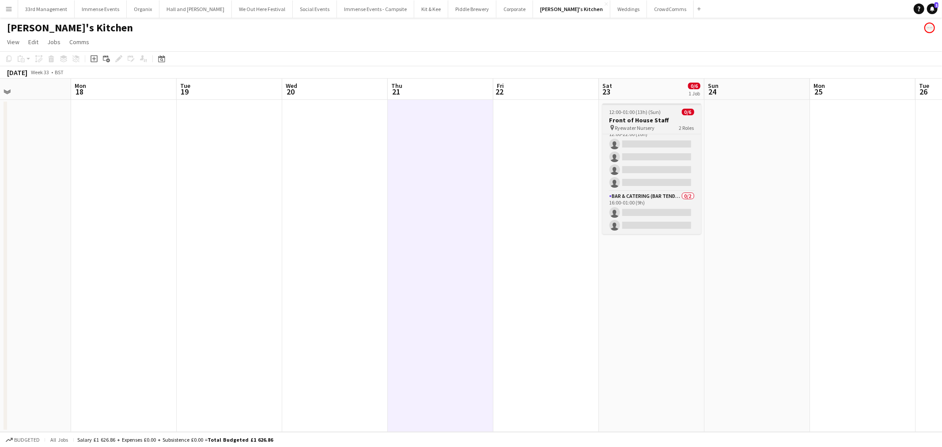
drag, startPoint x: 644, startPoint y: 122, endPoint x: 643, endPoint y: 132, distance: 9.4
click at [628, 122] on h3 "Front of House Staff" at bounding box center [652, 120] width 99 height 8
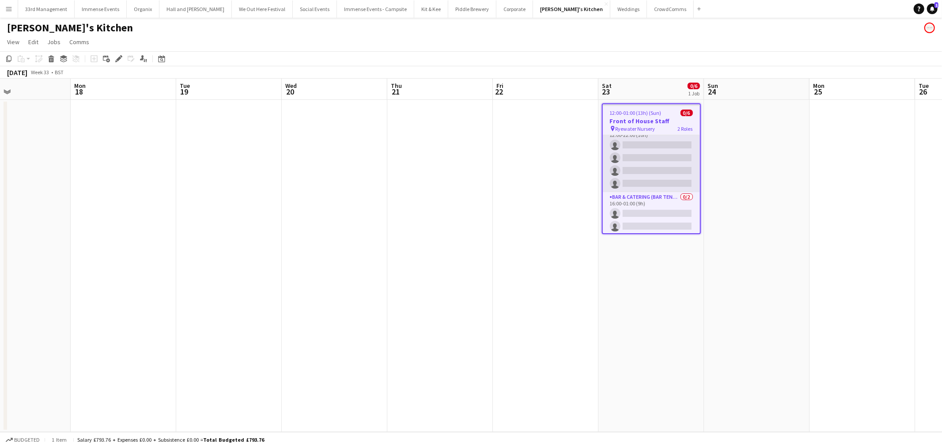
scroll to position [12, 0]
click at [628, 161] on app-card-role "Bar & Catering (Front of House) 3A 0/4 12:00-22:00 (10h) single-neutral-actions…" at bounding box center [651, 157] width 97 height 68
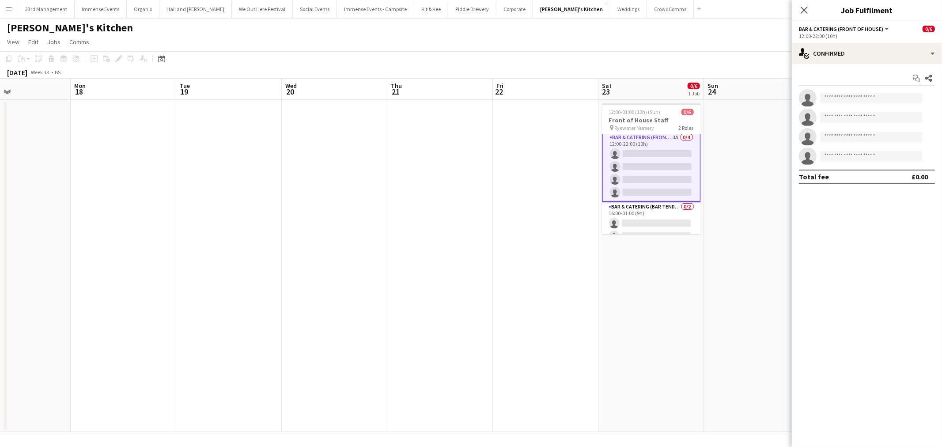
scroll to position [0, 0]
click at [628, 57] on div "single-neutral-actions-check-2 Confirmed" at bounding box center [867, 53] width 150 height 21
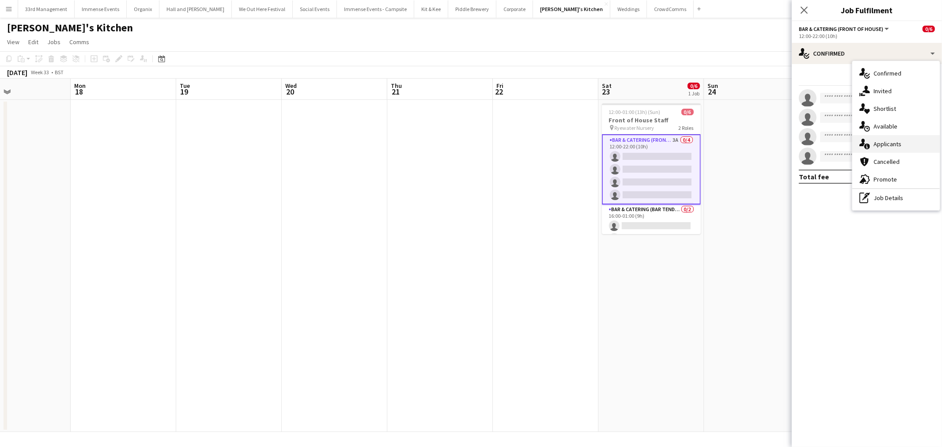
click at [628, 139] on div "single-neutral-actions-information Applicants" at bounding box center [896, 144] width 87 height 18
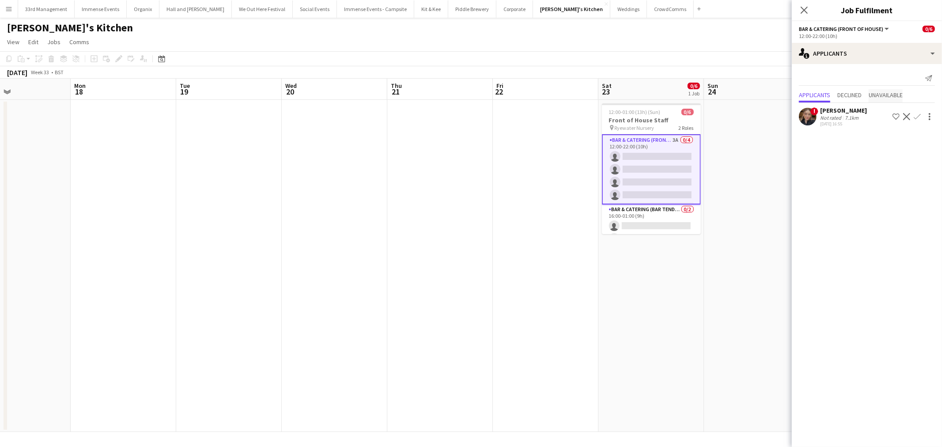
click at [628, 101] on span "Unavailable" at bounding box center [886, 95] width 34 height 13
